Goal: Task Accomplishment & Management: Complete application form

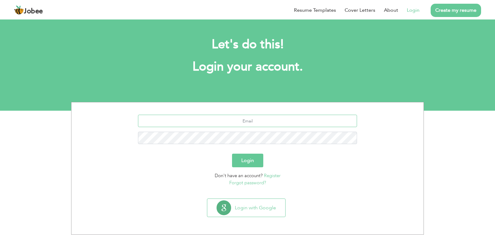
click at [214, 117] on input "text" at bounding box center [247, 121] width 219 height 12
click at [270, 209] on button "Login with Google" at bounding box center [246, 208] width 78 height 18
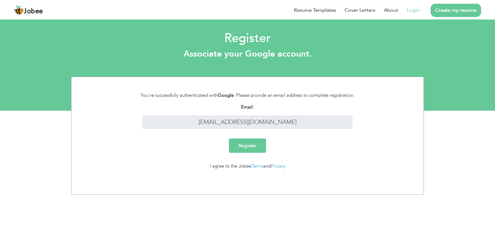
click at [247, 145] on input "Register" at bounding box center [247, 145] width 37 height 14
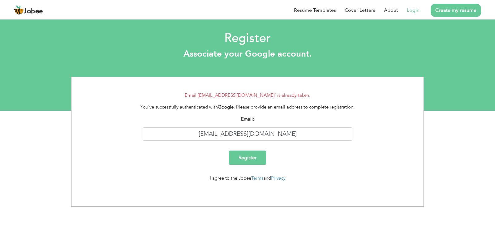
click at [414, 9] on link "Login" at bounding box center [412, 9] width 13 height 7
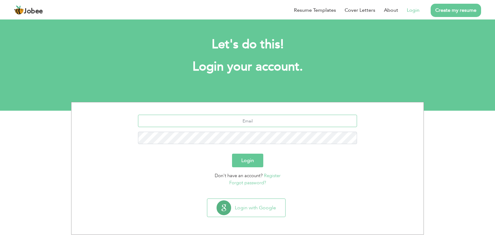
drag, startPoint x: 241, startPoint y: 115, endPoint x: 241, endPoint y: 121, distance: 6.5
click at [240, 117] on input "text" at bounding box center [247, 121] width 219 height 12
type input "[EMAIL_ADDRESS][DOMAIN_NAME]"
click at [249, 160] on button "Login" at bounding box center [247, 161] width 31 height 14
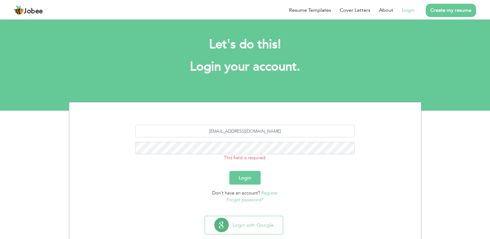
click at [252, 199] on link "Forgot password?" at bounding box center [245, 200] width 37 height 6
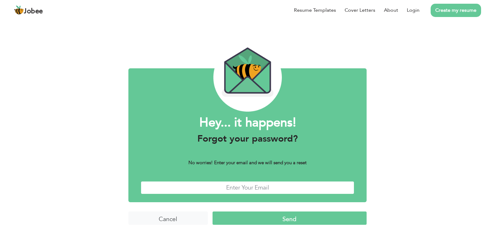
click at [199, 185] on input "text" at bounding box center [247, 187] width 213 height 13
type input "syedfaizanhussainabidi@gmail.com"
click at [279, 221] on input "Send" at bounding box center [289, 217] width 154 height 13
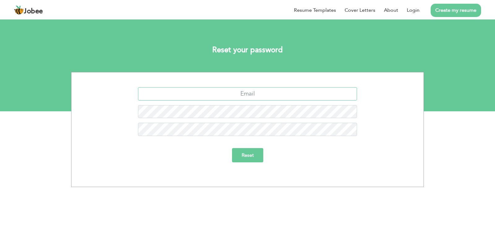
click at [228, 95] on input "text" at bounding box center [247, 93] width 219 height 13
type input "syedfaizanhussainabidi@gmail.com"
click at [240, 153] on input "Reset" at bounding box center [247, 155] width 31 height 14
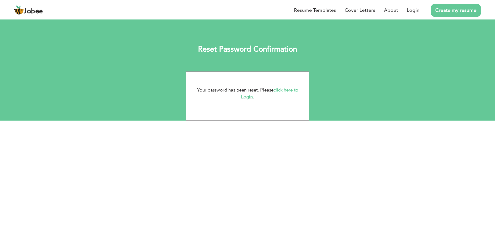
click at [282, 89] on link "click here to Login." at bounding box center [269, 93] width 57 height 13
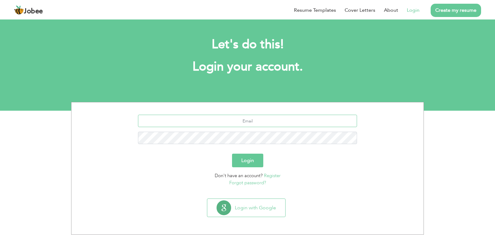
click at [231, 120] on input "text" at bounding box center [247, 121] width 219 height 12
type input "syedfaizanhussainabidi@gmail.com"
click at [243, 158] on button "Login" at bounding box center [247, 161] width 31 height 14
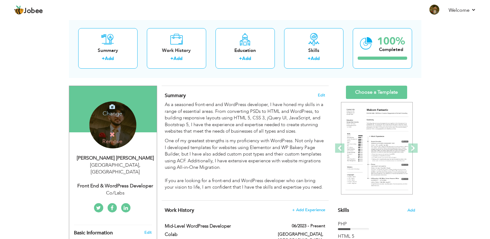
click at [120, 124] on div "Change Remove" at bounding box center [112, 124] width 47 height 47
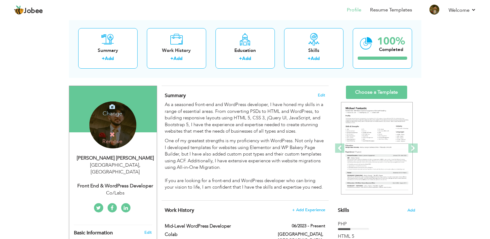
click at [114, 109] on icon at bounding box center [112, 107] width 6 height 6
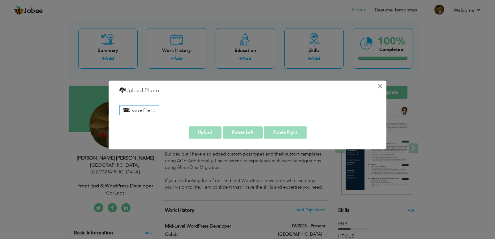
click at [380, 83] on button "×" at bounding box center [380, 86] width 10 height 10
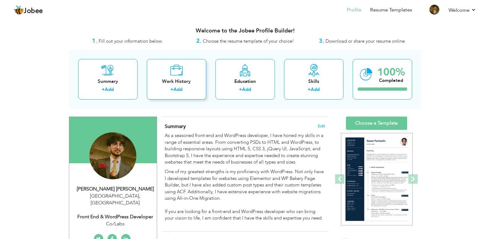
click at [185, 70] on div "Work History + Add" at bounding box center [176, 79] width 59 height 40
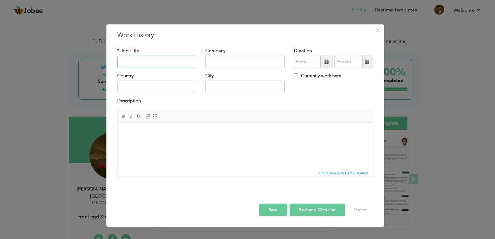
click at [173, 60] on input "text" at bounding box center [156, 62] width 79 height 12
type input "Web Developer"
click at [250, 55] on div "Company" at bounding box center [244, 57] width 79 height 20
click at [256, 64] on input "text" at bounding box center [244, 62] width 79 height 12
type input "Fleekbiz"
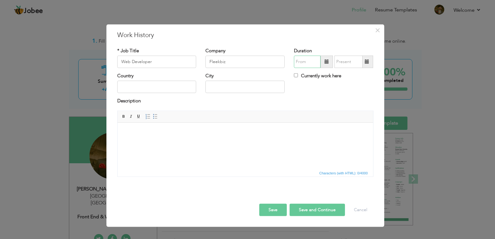
click at [307, 60] on input "text" at bounding box center [307, 62] width 27 height 12
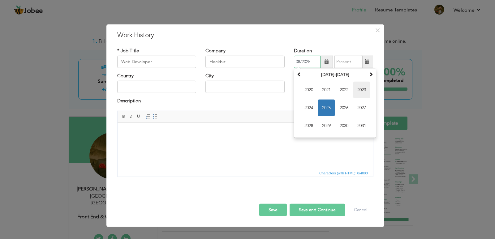
click at [359, 91] on span "2023" at bounding box center [361, 90] width 17 height 17
click at [348, 124] on span "Nov" at bounding box center [343, 125] width 17 height 17
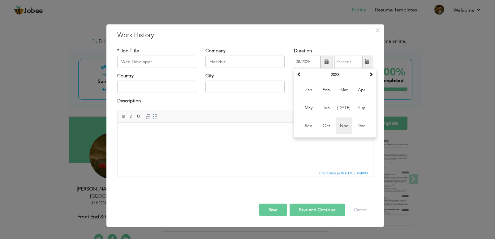
type input "11/2023"
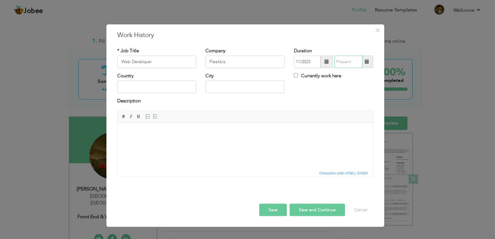
type input "08/2025"
click at [353, 59] on input "08/2025" at bounding box center [348, 62] width 28 height 12
click at [356, 38] on h3 "Work History" at bounding box center [245, 34] width 256 height 9
click at [330, 78] on label "Currently work here" at bounding box center [317, 76] width 47 height 6
click at [298, 77] on input "Currently work here" at bounding box center [296, 75] width 4 height 4
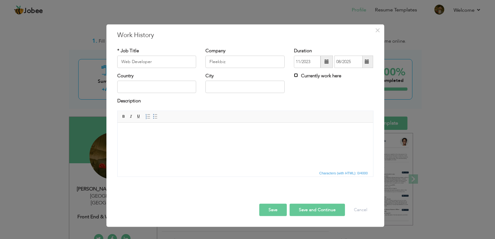
checkbox input "true"
click at [169, 87] on input "text" at bounding box center [156, 87] width 79 height 12
type input "[GEOGRAPHIC_DATA]"
click at [185, 141] on html at bounding box center [244, 131] width 255 height 19
